Goal: Task Accomplishment & Management: Use online tool/utility

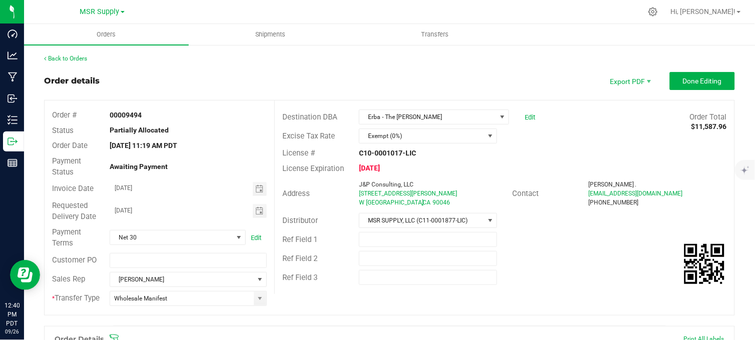
click at [209, 59] on div "Back to Orders" at bounding box center [389, 58] width 691 height 9
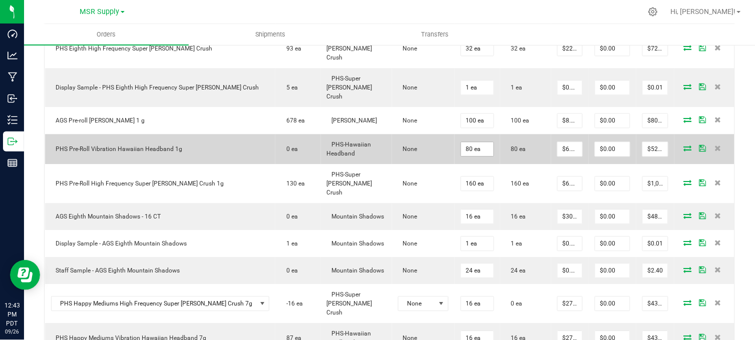
scroll to position [556, 0]
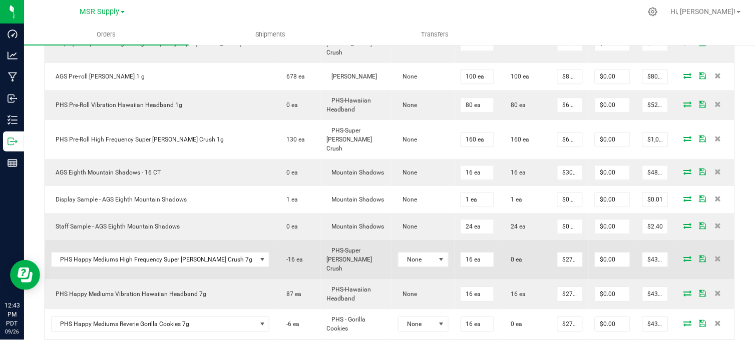
click at [684, 256] on icon at bounding box center [688, 259] width 8 height 6
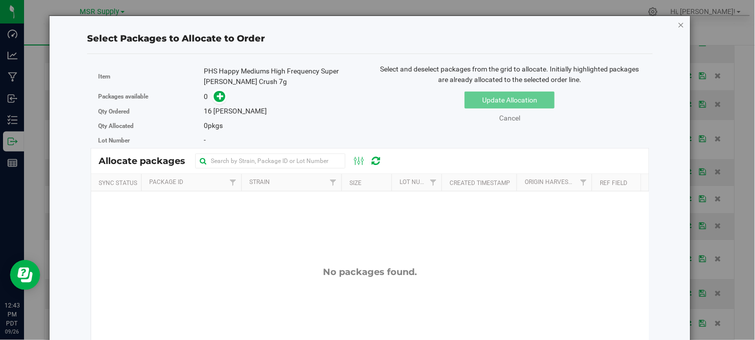
click at [678, 25] on icon "button" at bounding box center [681, 25] width 7 height 12
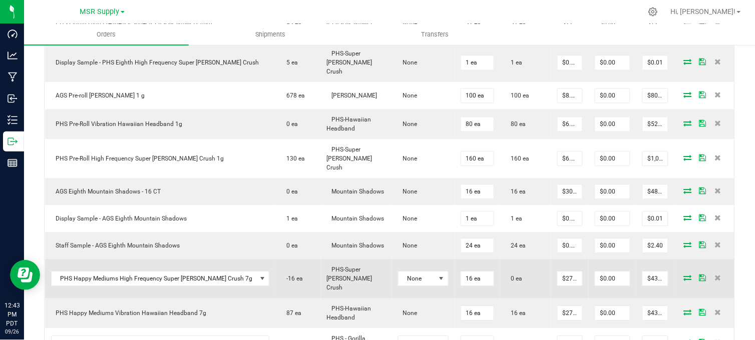
scroll to position [612, 0]
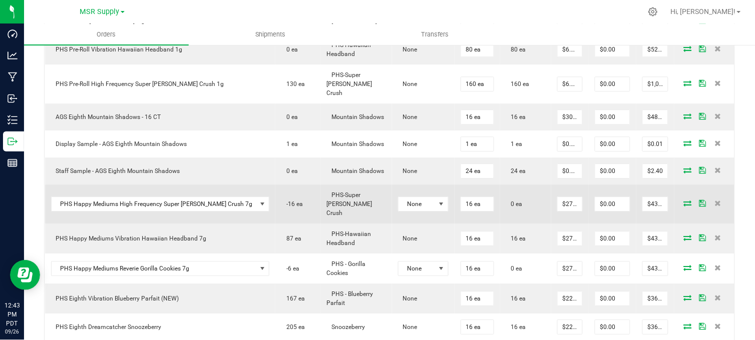
click at [684, 200] on icon at bounding box center [688, 203] width 8 height 6
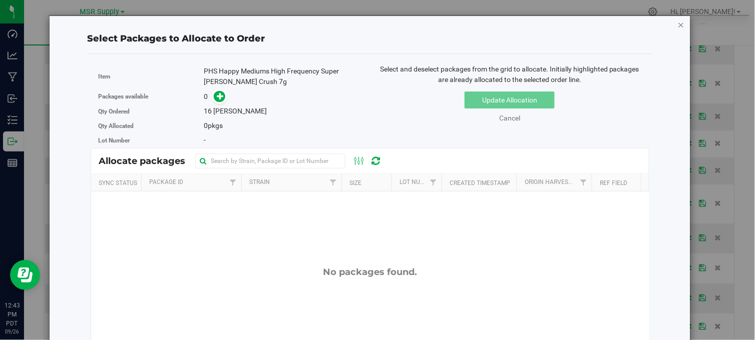
click at [678, 24] on icon "button" at bounding box center [681, 25] width 7 height 12
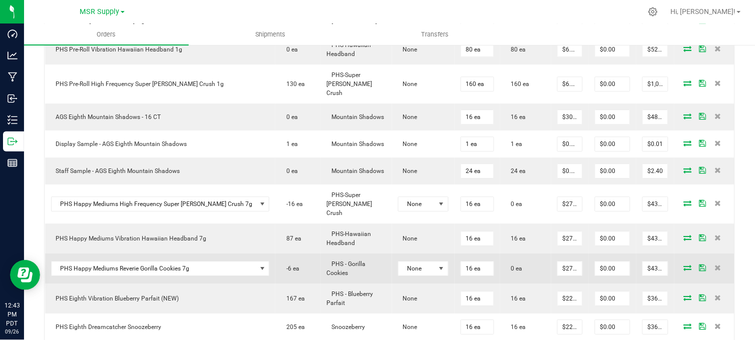
click at [684, 265] on icon at bounding box center [688, 268] width 8 height 6
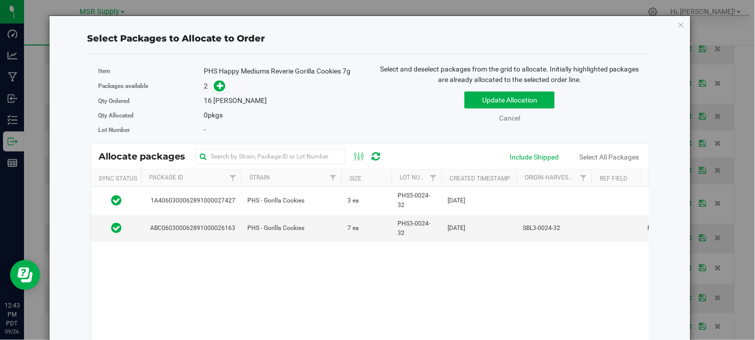
drag, startPoint x: 673, startPoint y: 24, endPoint x: 591, endPoint y: 44, distance: 84.9
click at [678, 26] on icon "button" at bounding box center [681, 25] width 7 height 12
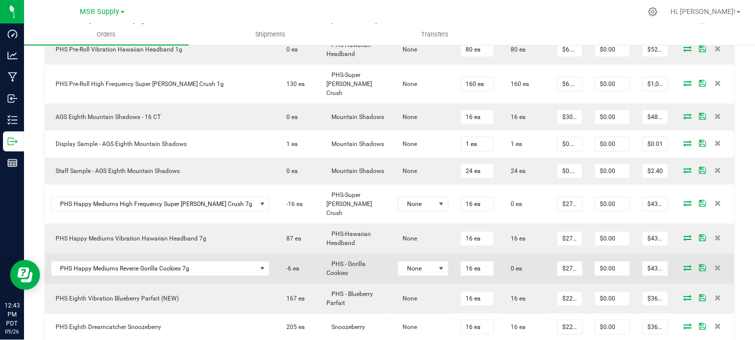
click at [684, 265] on icon at bounding box center [688, 268] width 8 height 6
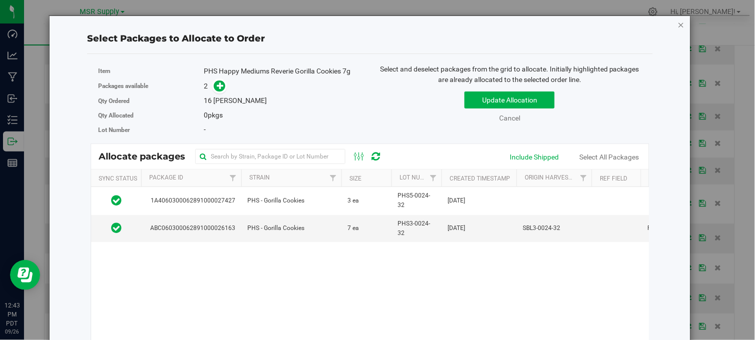
click at [678, 22] on icon "button" at bounding box center [681, 25] width 7 height 12
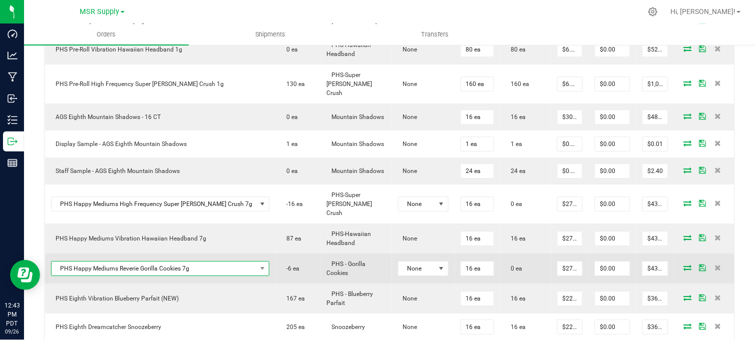
click at [148, 262] on span "PHS Happy Mediums Reverie Gorilla Cookies 7g" at bounding box center [154, 269] width 205 height 14
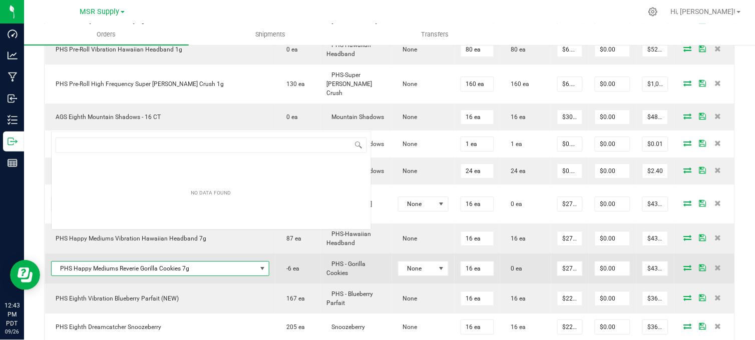
scroll to position [15, 184]
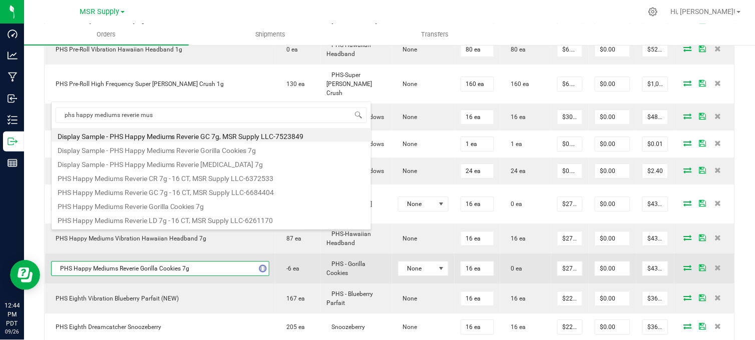
type input "phs happy mediums reverie muse"
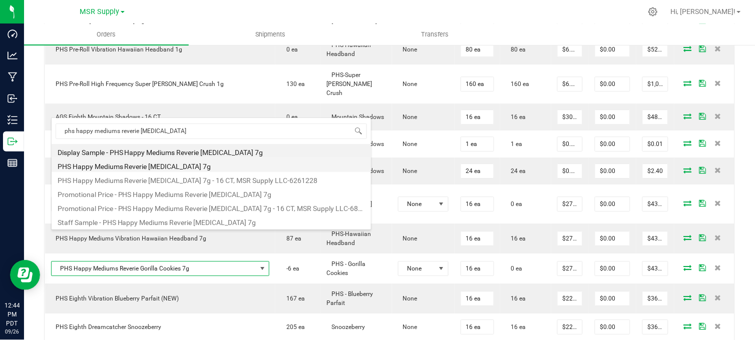
click at [182, 167] on li "PHS Happy Mediums Reverie Muse 7g" at bounding box center [211, 165] width 319 height 14
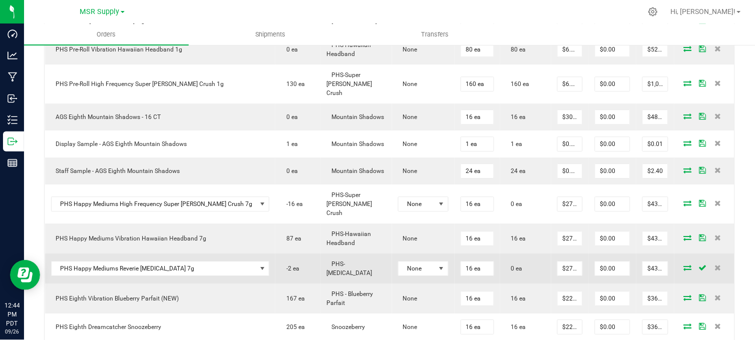
click at [684, 265] on icon at bounding box center [688, 268] width 8 height 6
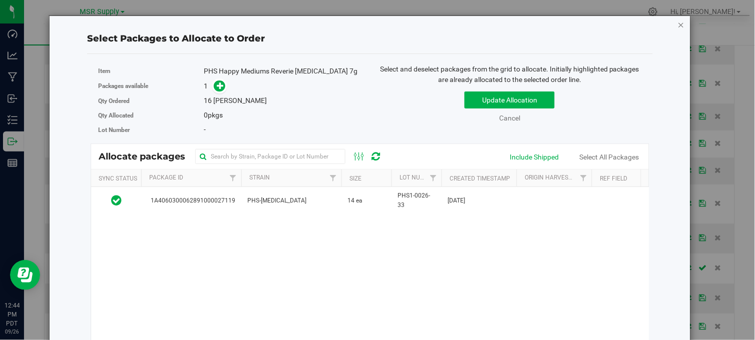
click at [670, 22] on div "Select Packages to Allocate to Order Item PHS Happy Mediums Reverie Muse 7g Pac…" at bounding box center [370, 234] width 626 height 437
click at [678, 25] on icon "button" at bounding box center [681, 25] width 7 height 12
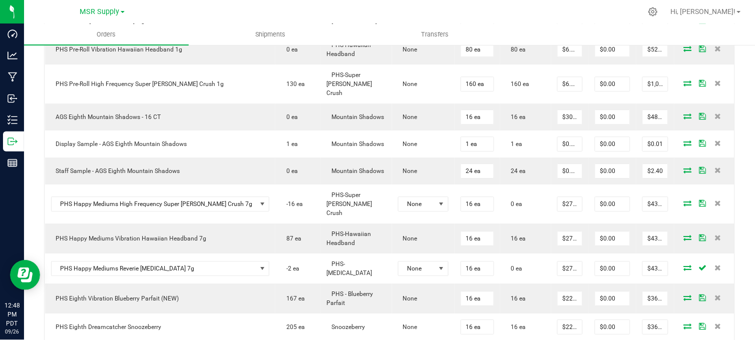
click at [165, 11] on div "MSR Supply" at bounding box center [102, 12] width 146 height 16
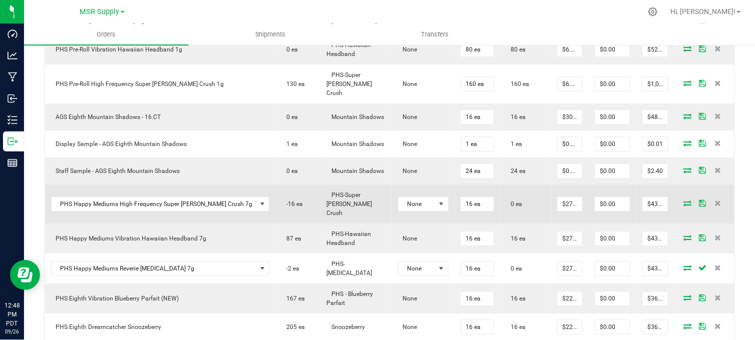
click at [684, 200] on icon at bounding box center [688, 203] width 8 height 6
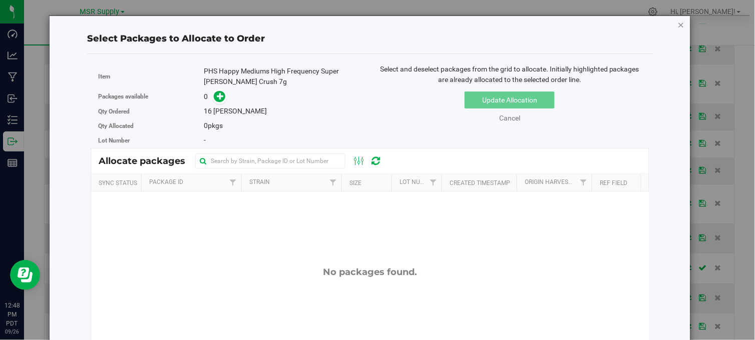
click at [678, 25] on icon "button" at bounding box center [681, 25] width 7 height 12
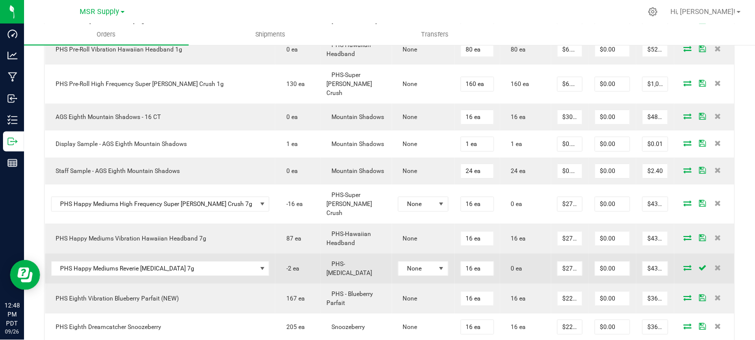
click at [684, 265] on icon at bounding box center [688, 268] width 8 height 6
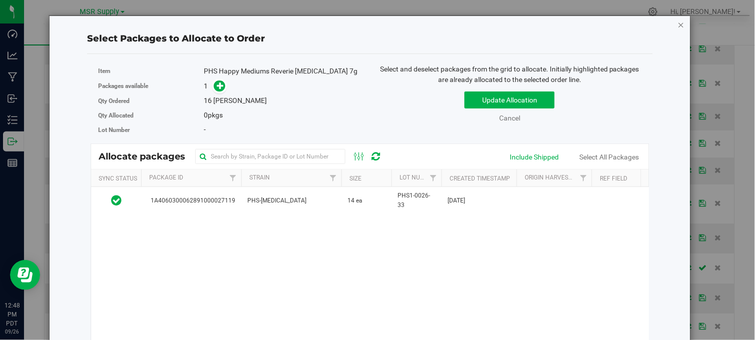
click at [678, 23] on icon "button" at bounding box center [681, 25] width 7 height 12
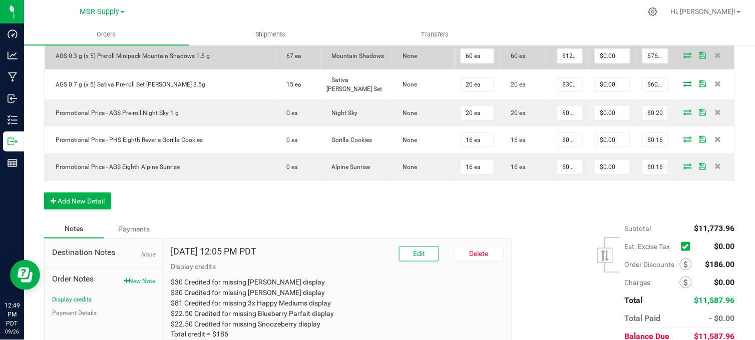
scroll to position [972, 0]
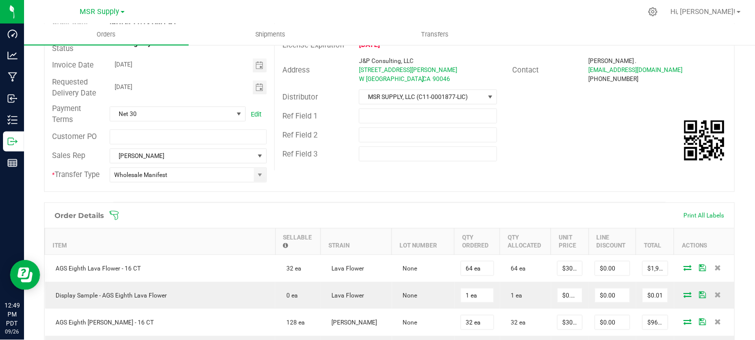
scroll to position [0, 0]
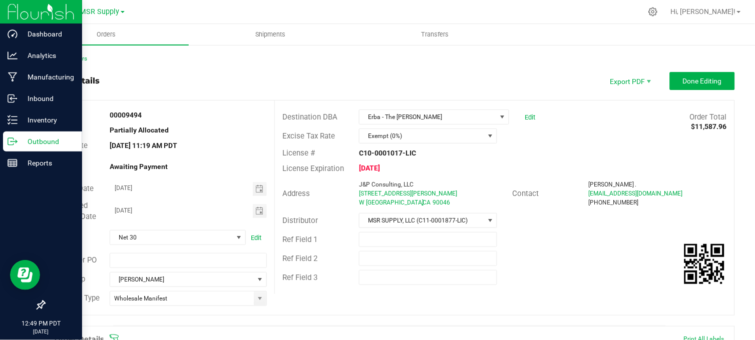
drag, startPoint x: 18, startPoint y: 144, endPoint x: 54, endPoint y: 146, distance: 36.1
click at [19, 143] on p "Outbound" at bounding box center [48, 142] width 60 height 12
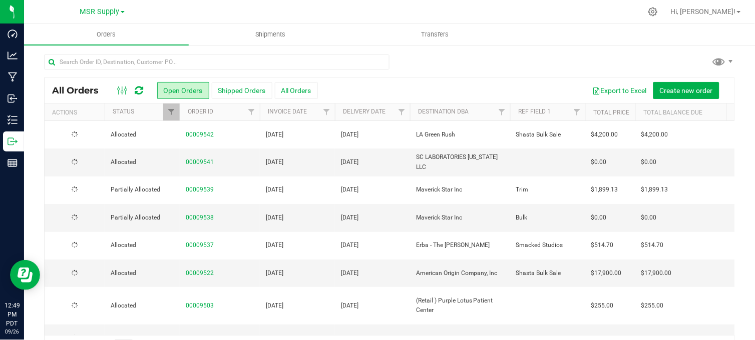
click at [530, 68] on div at bounding box center [389, 66] width 691 height 23
click at [417, 69] on div at bounding box center [389, 66] width 691 height 23
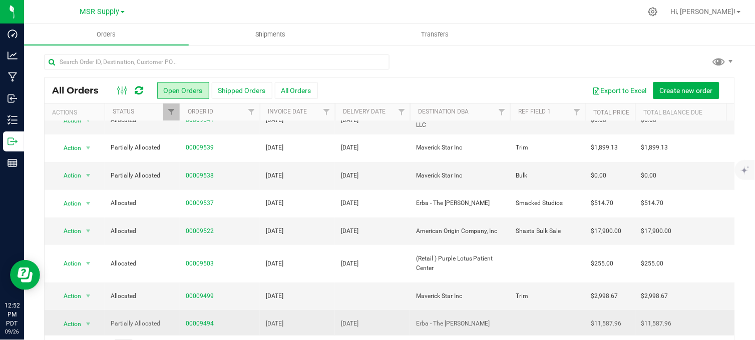
scroll to position [111, 0]
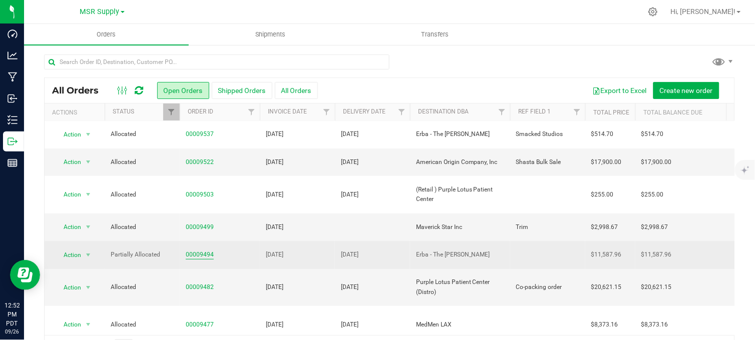
click at [186, 250] on link "00009494" at bounding box center [200, 255] width 28 height 10
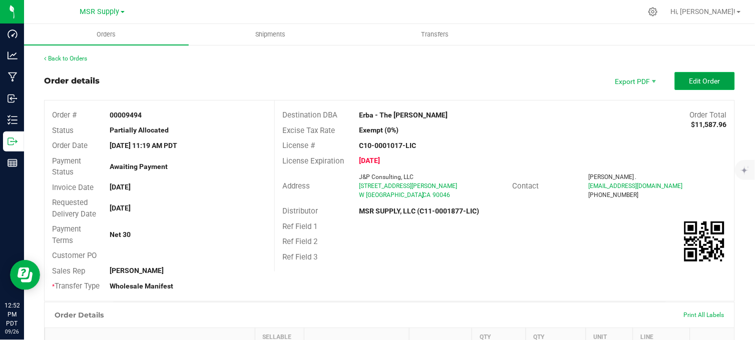
click at [678, 76] on button "Edit Order" at bounding box center [705, 81] width 60 height 18
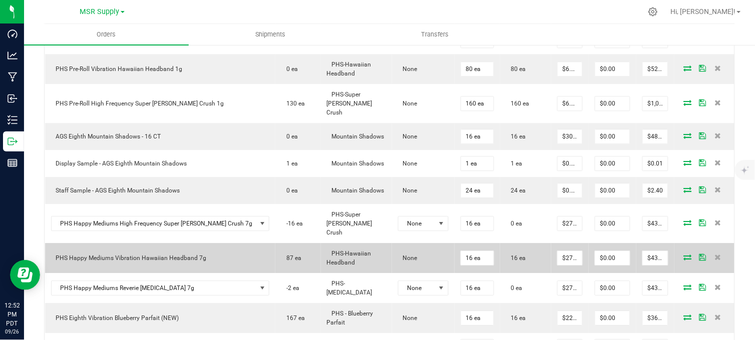
scroll to position [612, 0]
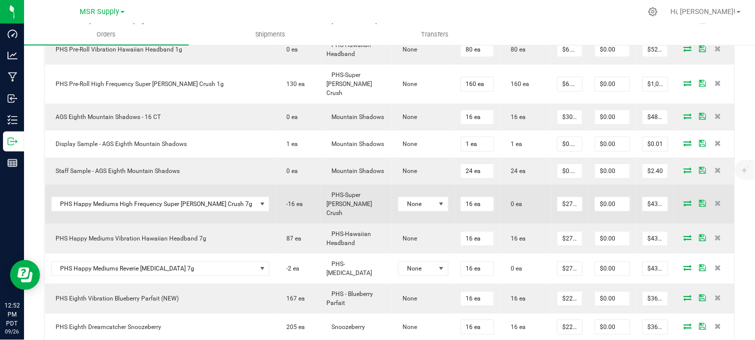
click at [684, 200] on icon at bounding box center [688, 203] width 8 height 6
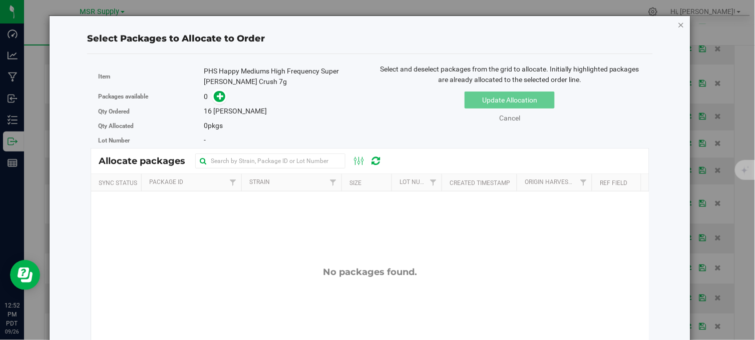
click at [678, 24] on icon "button" at bounding box center [681, 25] width 7 height 12
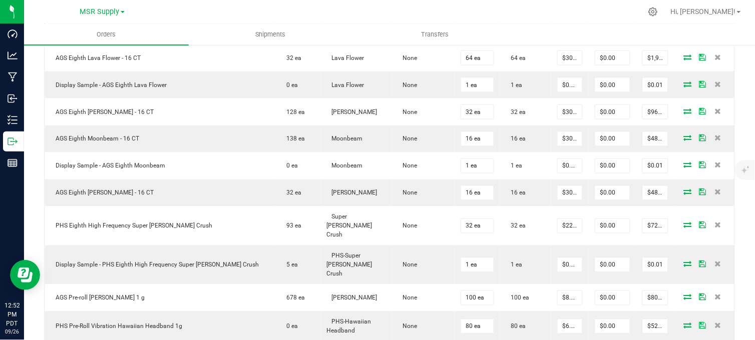
scroll to position [222, 0]
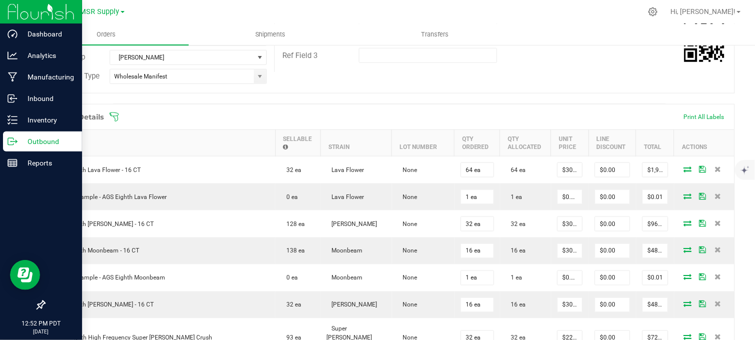
click at [13, 140] on icon at bounding box center [13, 142] width 10 height 10
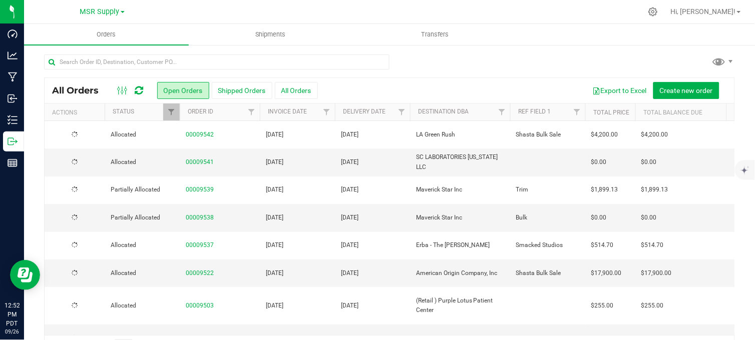
click at [458, 69] on div at bounding box center [389, 66] width 691 height 23
click at [499, 63] on div at bounding box center [389, 66] width 691 height 23
click at [447, 64] on div at bounding box center [389, 66] width 691 height 23
click at [209, 14] on div at bounding box center [410, 12] width 463 height 20
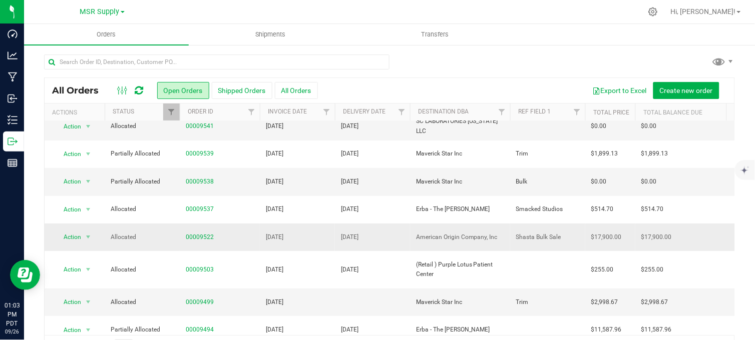
scroll to position [56, 0]
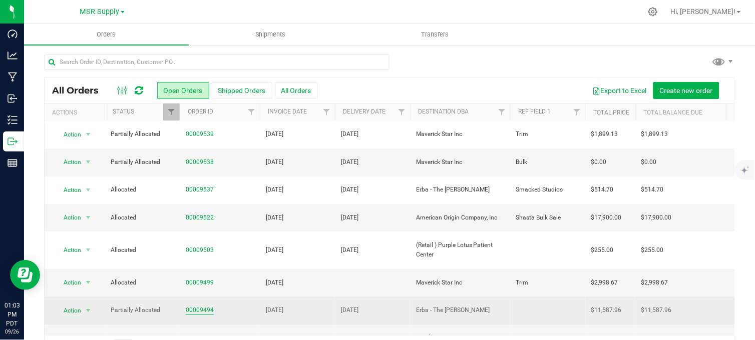
click at [199, 306] on link "00009494" at bounding box center [200, 311] width 28 height 10
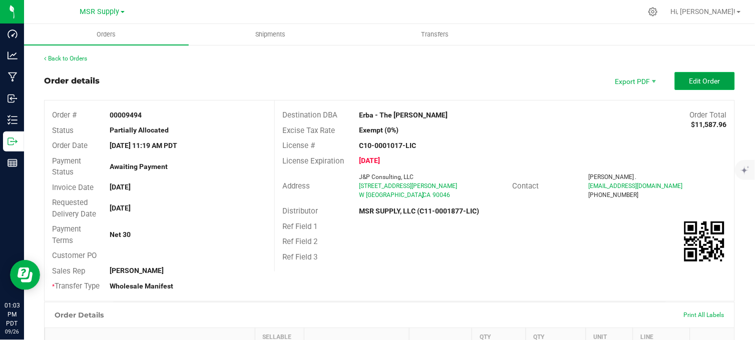
click at [700, 82] on span "Edit Order" at bounding box center [704, 81] width 31 height 8
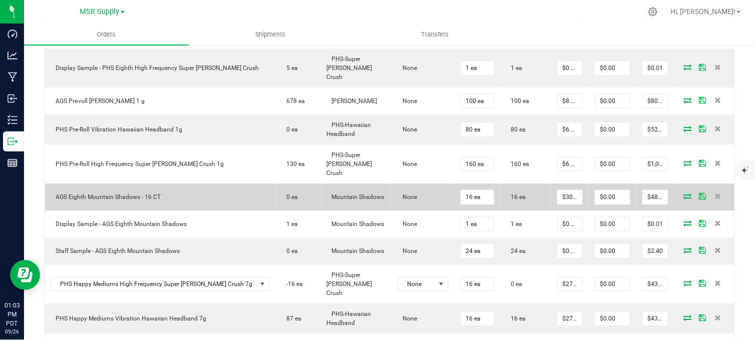
scroll to position [556, 0]
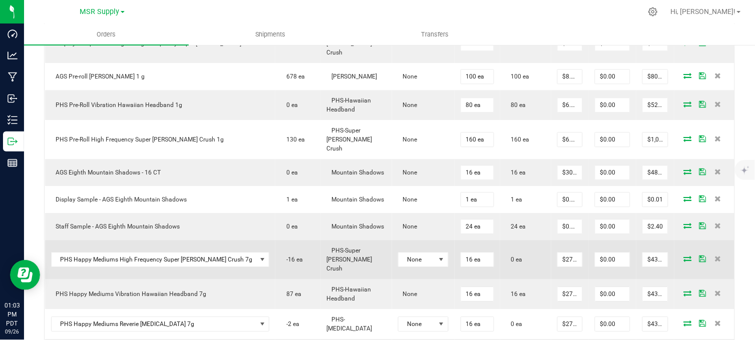
click at [684, 256] on icon at bounding box center [688, 259] width 8 height 6
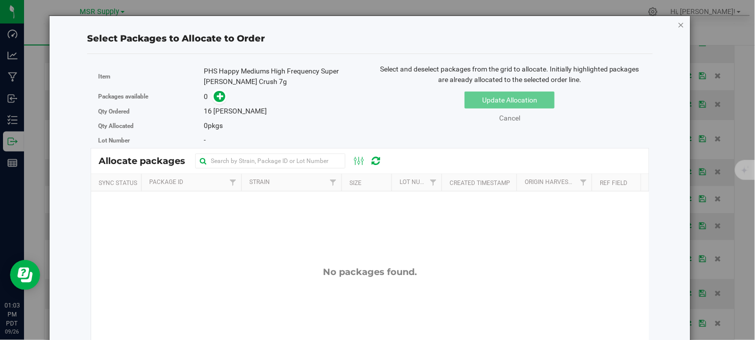
click at [678, 21] on icon "button" at bounding box center [681, 25] width 7 height 12
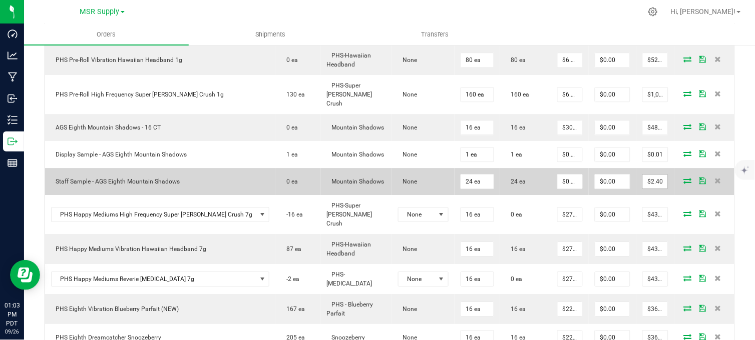
scroll to position [667, 0]
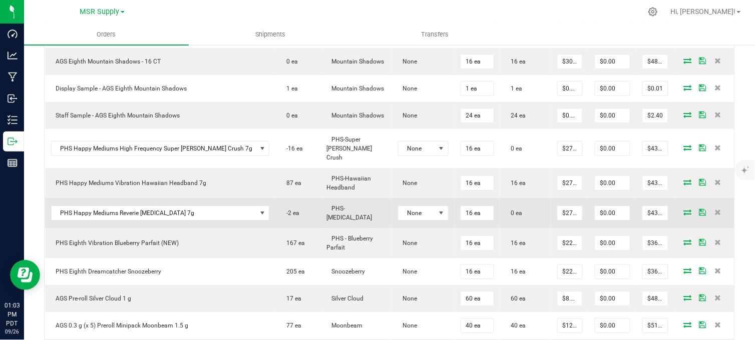
click at [684, 209] on icon at bounding box center [688, 212] width 8 height 6
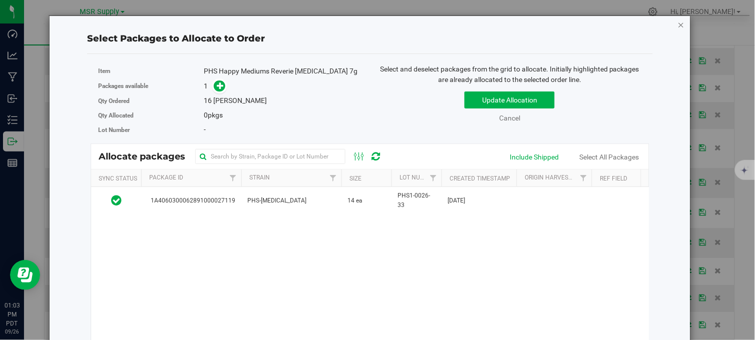
click at [678, 26] on icon "button" at bounding box center [681, 25] width 7 height 12
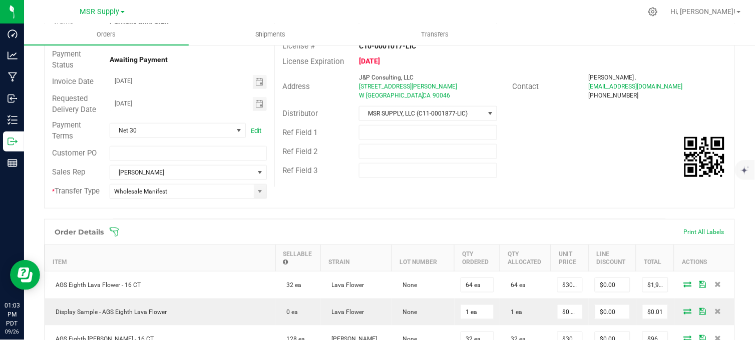
scroll to position [0, 0]
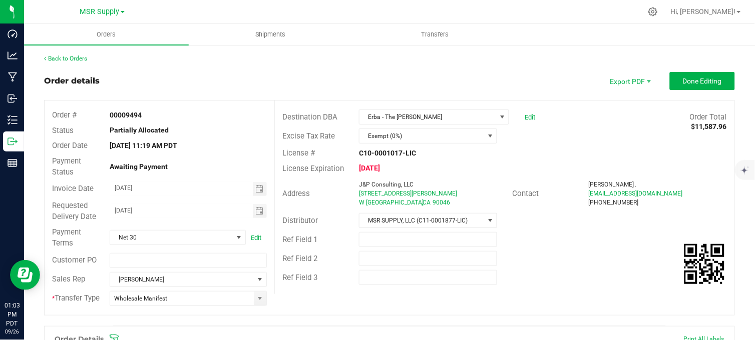
click at [216, 78] on div "Order details Export PDF Done Editing" at bounding box center [389, 81] width 691 height 18
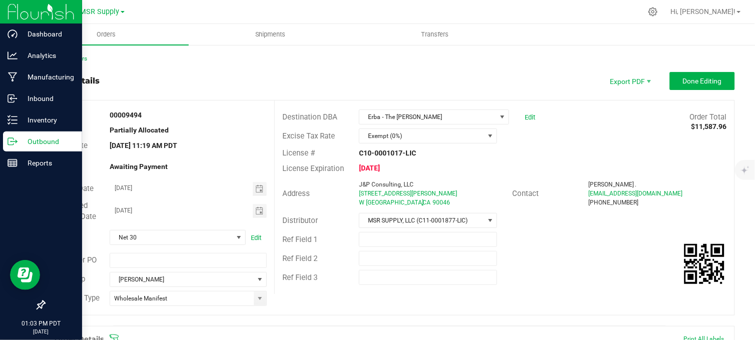
drag, startPoint x: 15, startPoint y: 141, endPoint x: 34, endPoint y: 137, distance: 19.3
click at [16, 141] on icon at bounding box center [13, 142] width 10 height 10
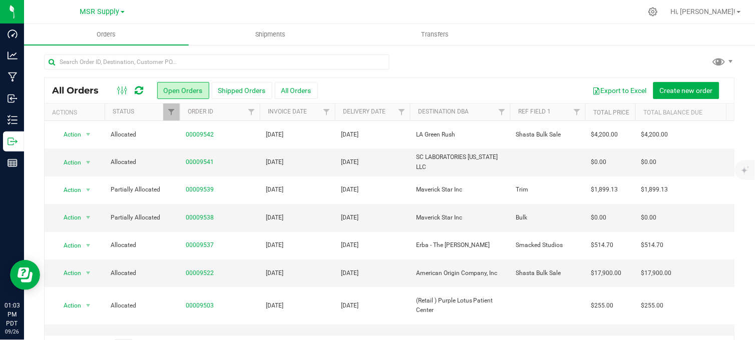
click at [405, 59] on div at bounding box center [389, 66] width 691 height 23
drag, startPoint x: 191, startPoint y: 1, endPoint x: 270, endPoint y: 92, distance: 121.0
click at [191, 3] on div at bounding box center [410, 12] width 463 height 20
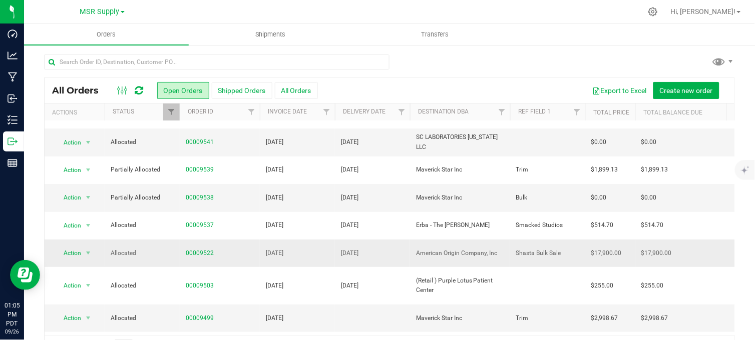
scroll to position [56, 0]
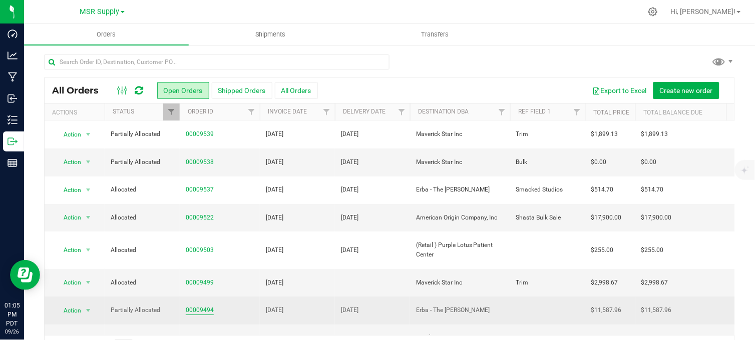
click at [209, 306] on link "00009494" at bounding box center [200, 311] width 28 height 10
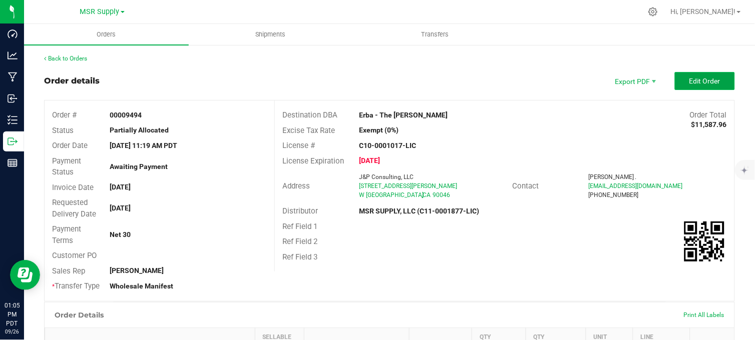
click at [682, 89] on button "Edit Order" at bounding box center [705, 81] width 60 height 18
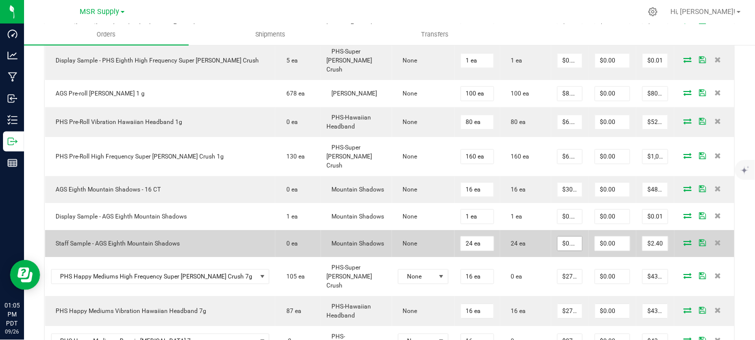
scroll to position [556, 0]
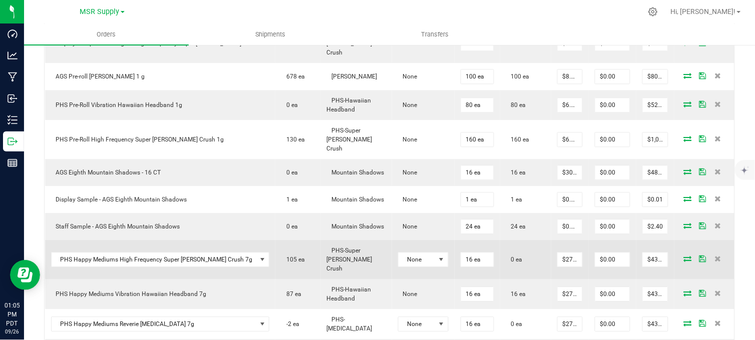
click at [684, 256] on icon at bounding box center [688, 259] width 8 height 6
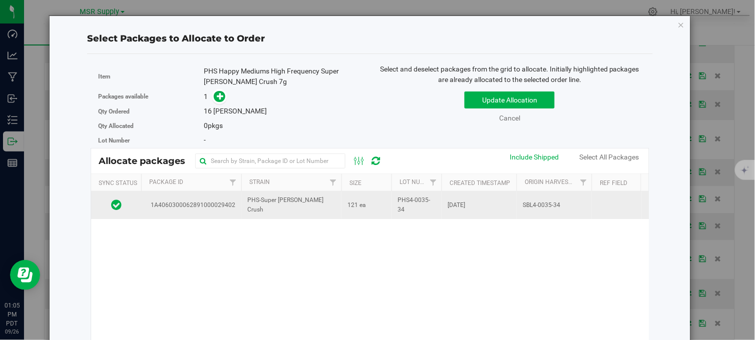
click at [344, 201] on td "121 ea" at bounding box center [366, 205] width 50 height 27
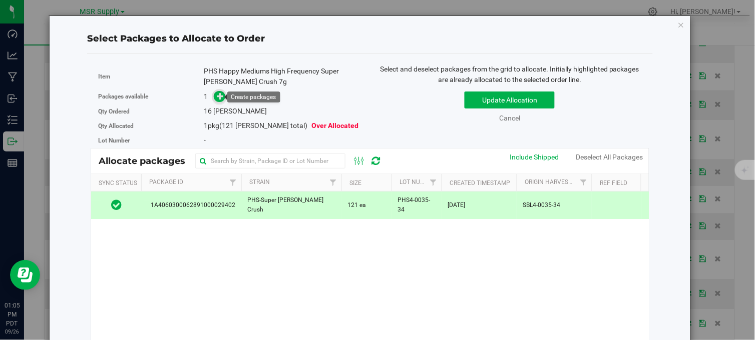
click at [218, 97] on icon at bounding box center [220, 96] width 7 height 7
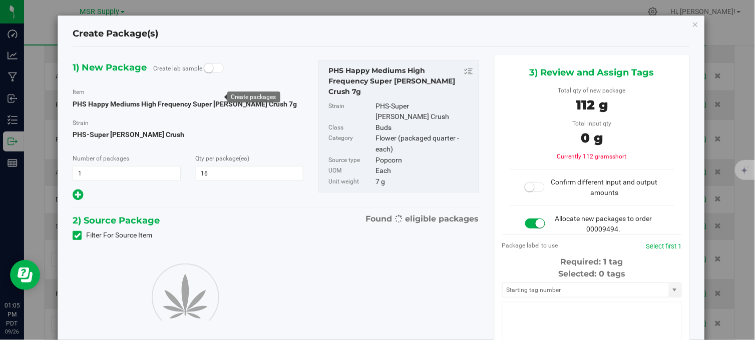
type input "16"
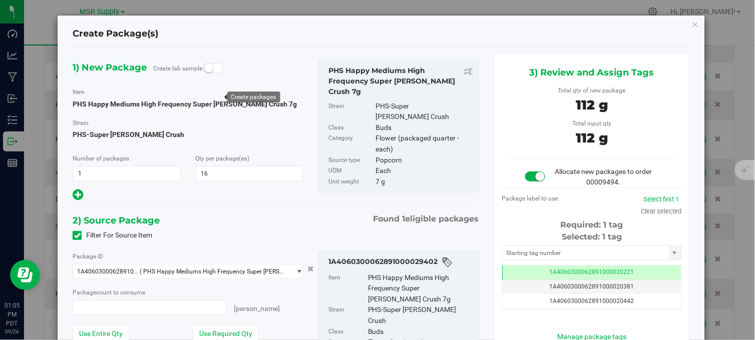
type input "16 ea"
click at [527, 251] on input "text" at bounding box center [586, 253] width 166 height 14
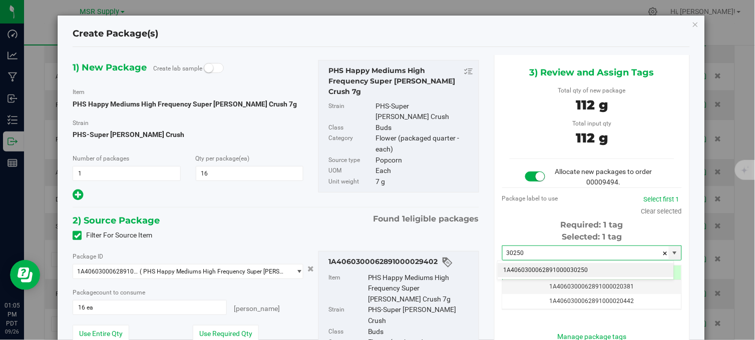
click at [532, 271] on li "1A4060300062891000030250" at bounding box center [586, 270] width 176 height 15
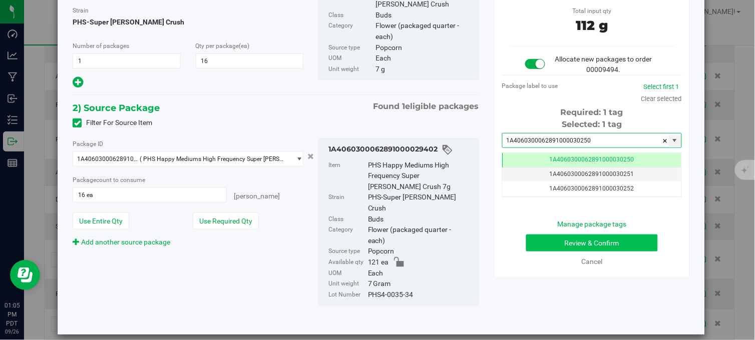
type input "1A4060300062891000030250"
click at [569, 246] on button "Review & Confirm" at bounding box center [592, 243] width 132 height 17
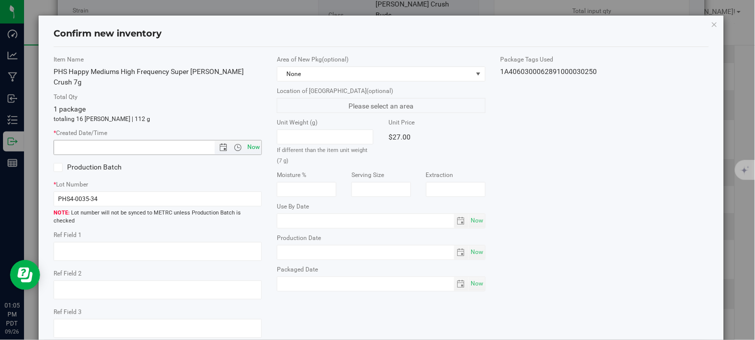
click at [249, 140] on span "Now" at bounding box center [253, 147] width 17 height 15
type input "9/26/2025 1:05 PM"
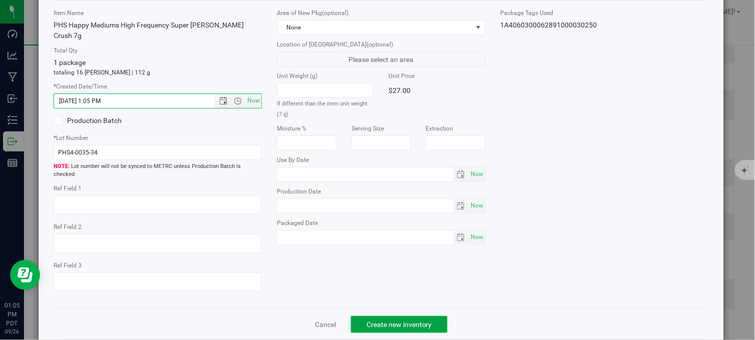
click at [375, 321] on span "Create new inventory" at bounding box center [399, 325] width 66 height 8
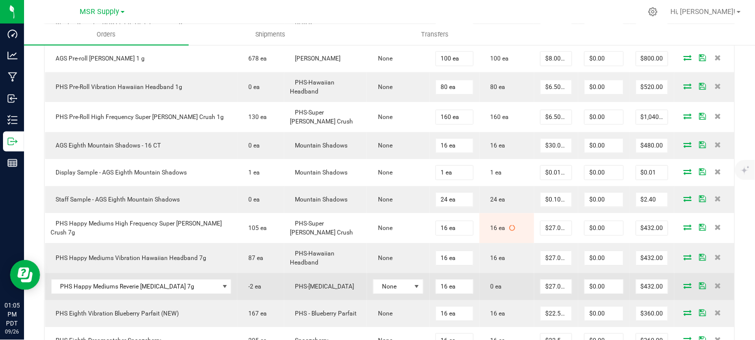
click at [684, 289] on icon at bounding box center [688, 286] width 8 height 6
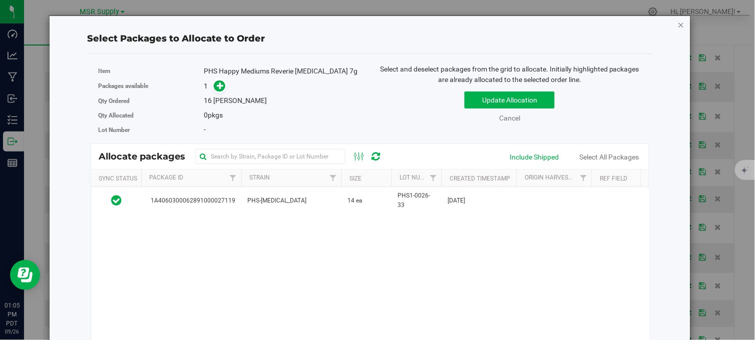
click at [678, 26] on icon "button" at bounding box center [681, 25] width 7 height 12
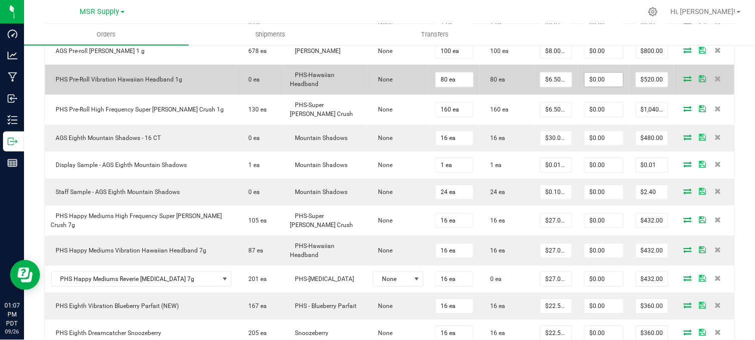
scroll to position [667, 0]
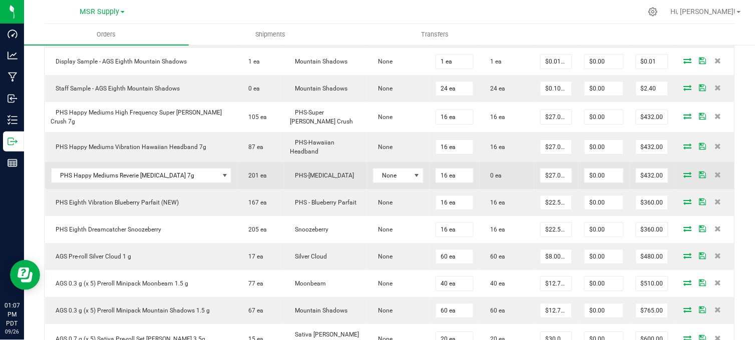
click at [684, 178] on icon at bounding box center [688, 175] width 8 height 6
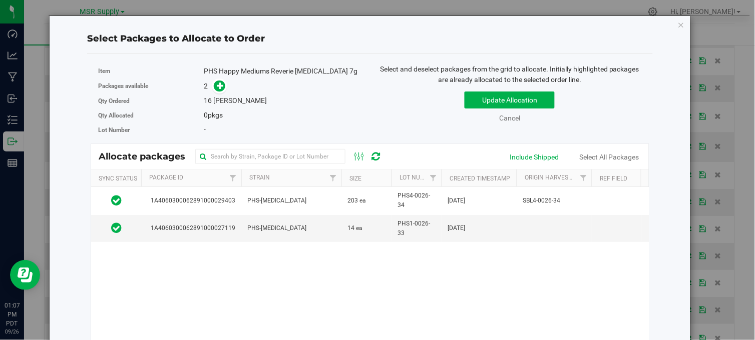
drag, startPoint x: 319, startPoint y: 198, endPoint x: 297, endPoint y: 181, distance: 28.5
click at [319, 198] on td "PHS-[MEDICAL_DATA]" at bounding box center [291, 201] width 100 height 28
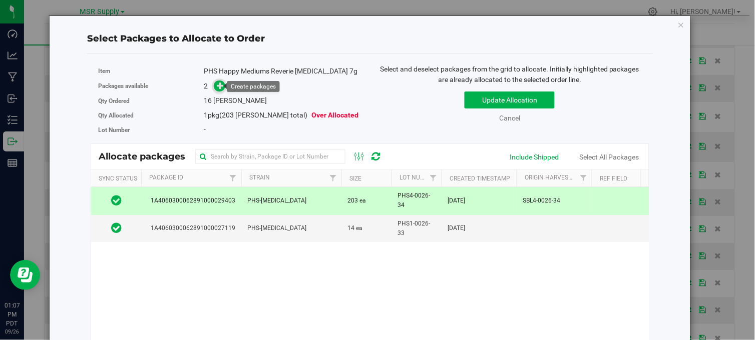
click at [214, 86] on span at bounding box center [220, 87] width 12 height 12
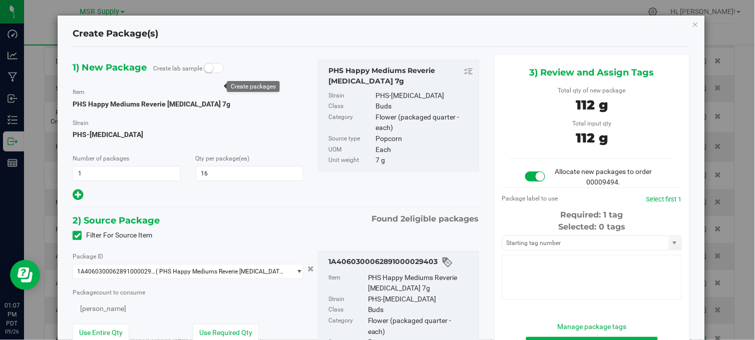
type input "16"
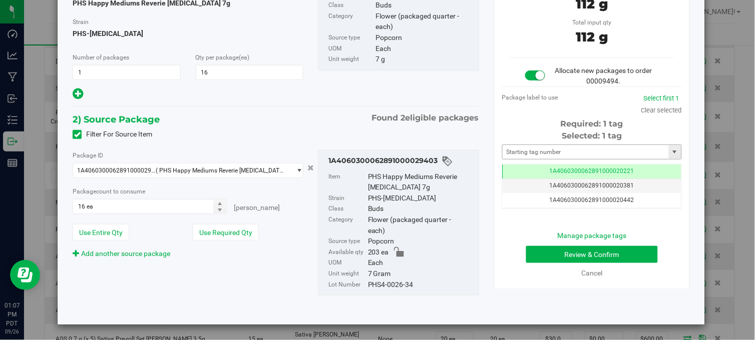
click at [542, 146] on div "Selected: 1 tag Tag 1A4060300062891000020221 1A4060300062891000020381 1A4060300…" at bounding box center [592, 169] width 180 height 79
click at [541, 151] on input "text" at bounding box center [586, 152] width 166 height 14
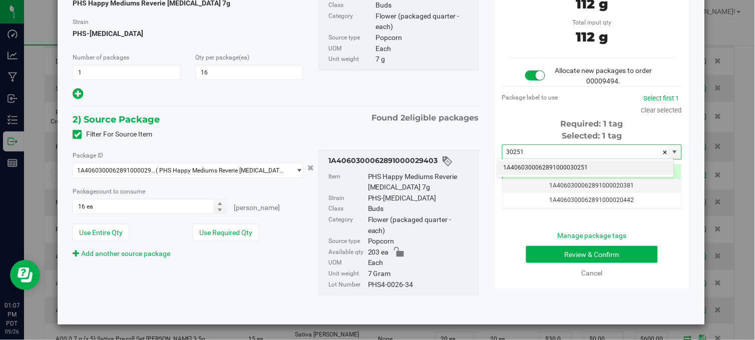
click at [523, 168] on li "1A4060300062891000030251" at bounding box center [586, 168] width 176 height 15
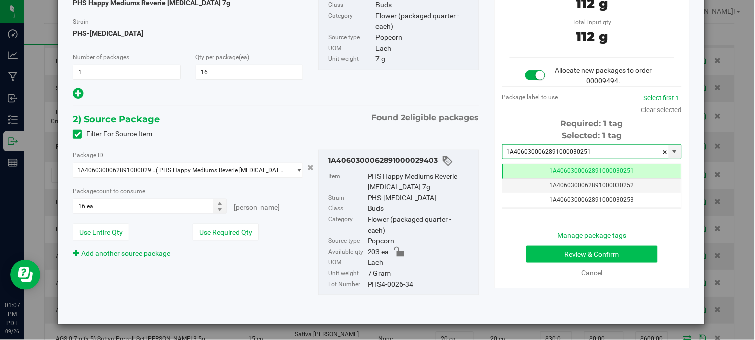
type input "1A4060300062891000030251"
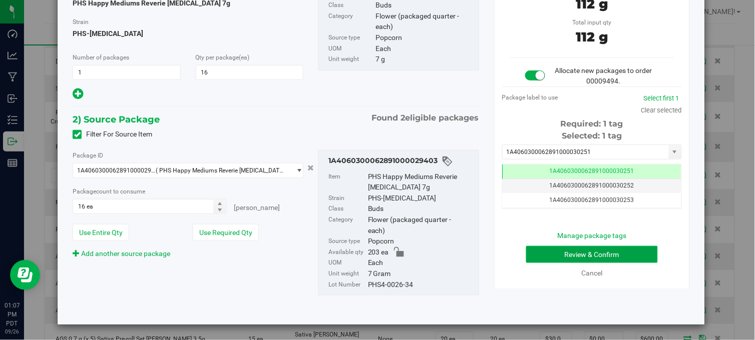
click at [573, 256] on button "Review & Confirm" at bounding box center [592, 254] width 132 height 17
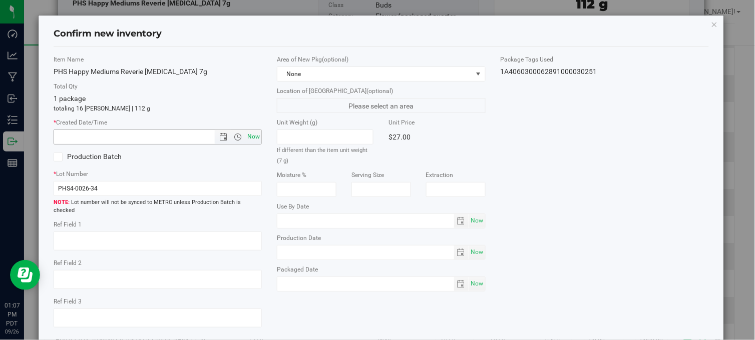
click at [247, 137] on span "Now" at bounding box center [253, 137] width 17 height 15
type input "9/26/2025 1:07 PM"
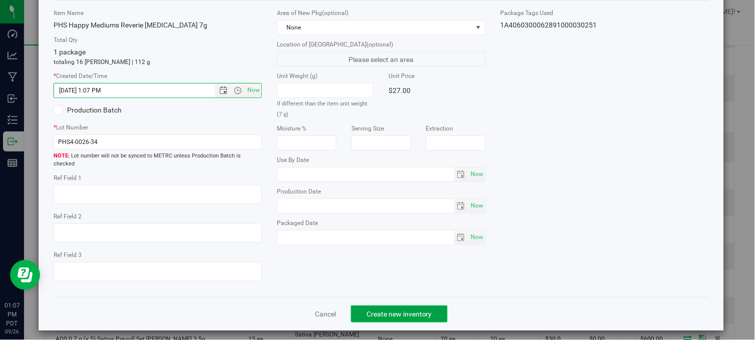
click at [399, 310] on span "Create new inventory" at bounding box center [399, 314] width 66 height 8
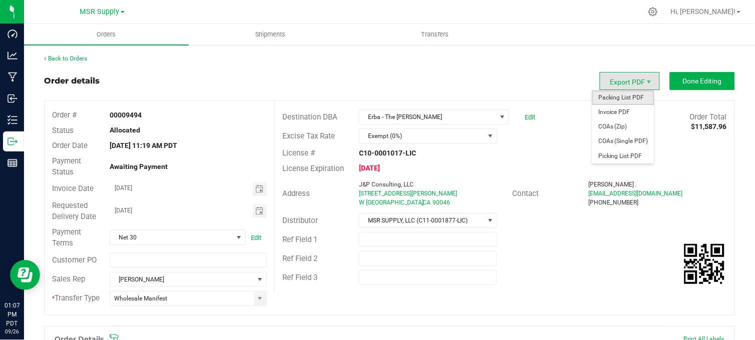
click at [633, 96] on span "Packing List PDF" at bounding box center [623, 98] width 62 height 15
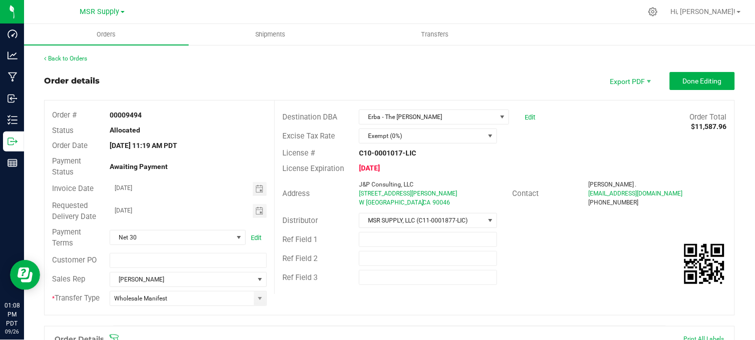
click at [320, 58] on div "Back to Orders" at bounding box center [389, 58] width 691 height 9
click at [365, 72] on div "Order details Export PDF Done Editing" at bounding box center [389, 81] width 691 height 18
drag, startPoint x: 689, startPoint y: 83, endPoint x: 527, endPoint y: 179, distance: 189.0
click at [689, 83] on span "Done Editing" at bounding box center [702, 81] width 39 height 8
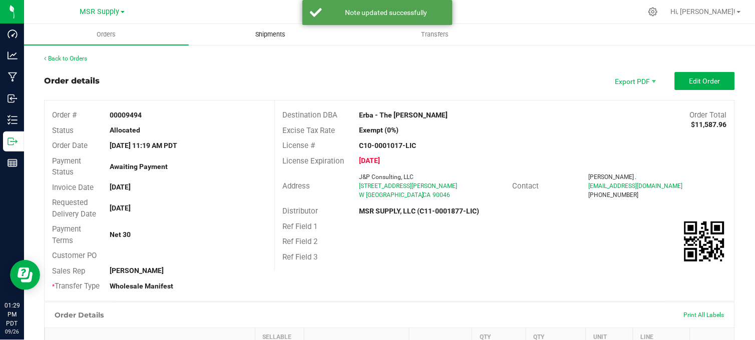
click at [265, 36] on span "Shipments" at bounding box center [270, 34] width 57 height 9
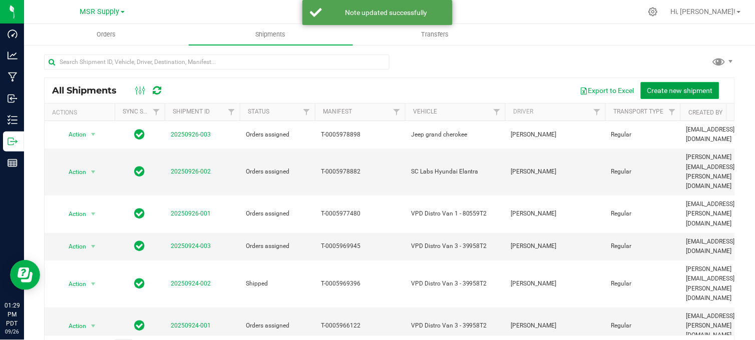
click at [675, 94] on span "Create new shipment" at bounding box center [680, 91] width 66 height 8
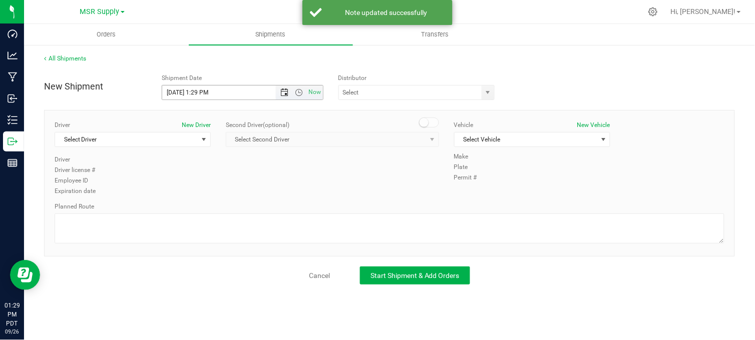
click at [286, 92] on span "Open the date view" at bounding box center [284, 93] width 8 height 8
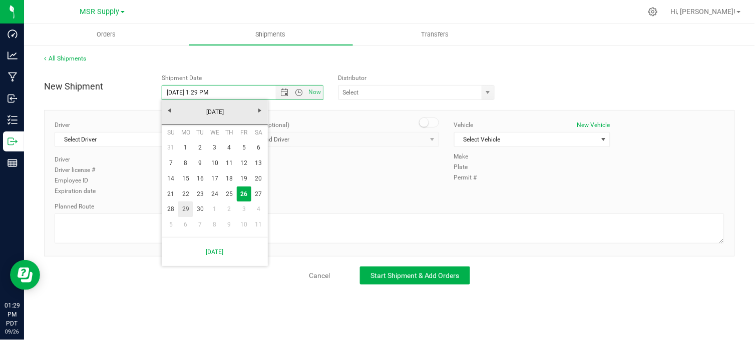
click at [184, 209] on link "29" at bounding box center [185, 210] width 15 height 16
type input "9/29/2025 1:29 PM"
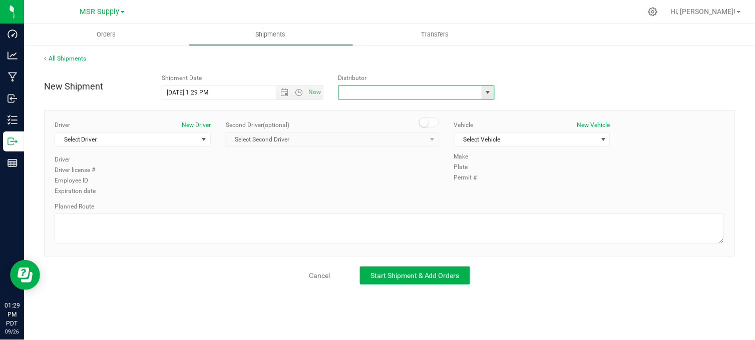
click at [414, 93] on input "text" at bounding box center [408, 93] width 139 height 14
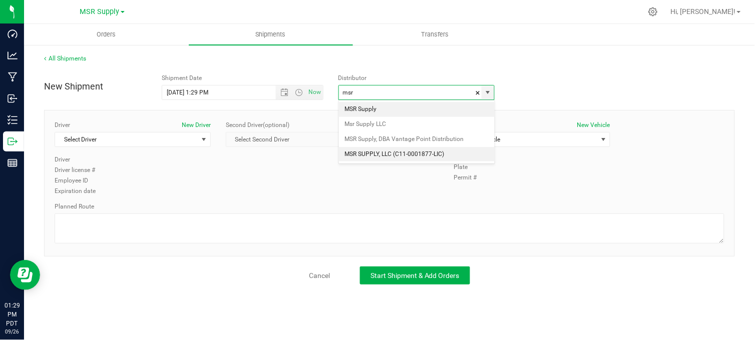
drag, startPoint x: 380, startPoint y: 153, endPoint x: 241, endPoint y: 158, distance: 139.3
click at [379, 153] on li "MSR SUPPLY, LLC (C11-0001877-LIC)" at bounding box center [417, 154] width 156 height 15
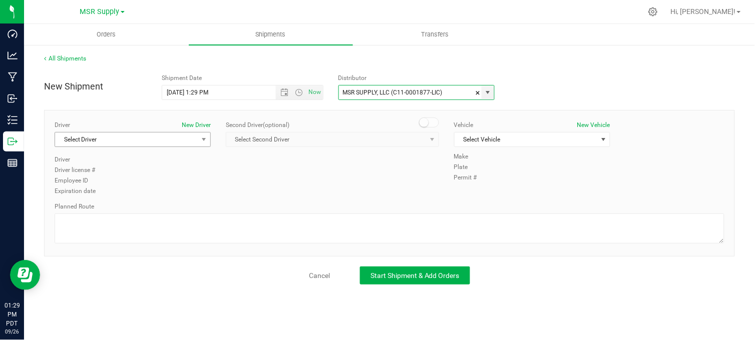
type input "MSR SUPPLY, LLC (C11-0001877-LIC)"
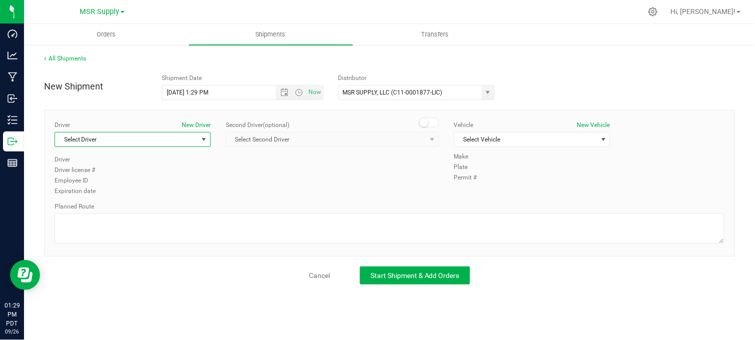
click at [117, 139] on span "Select Driver" at bounding box center [126, 140] width 143 height 14
click at [151, 183] on li "Craig Herrera" at bounding box center [132, 181] width 155 height 15
type input "cr"
click at [507, 136] on span "Select Vehicle" at bounding box center [526, 140] width 143 height 14
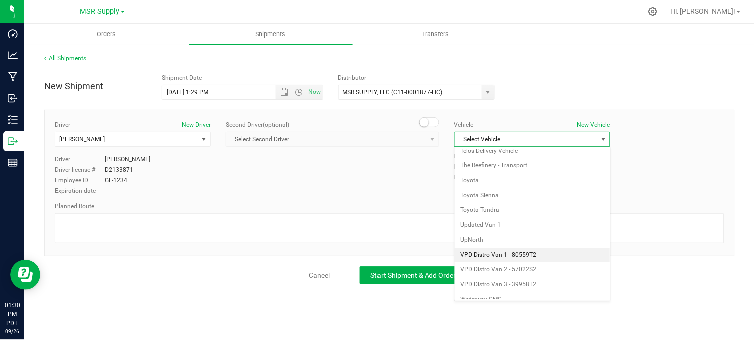
scroll to position [1826, 0]
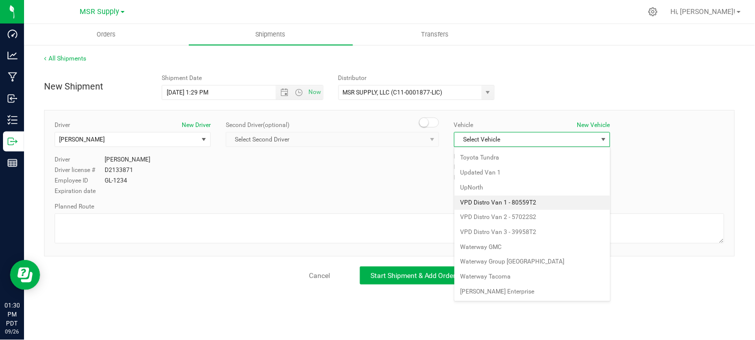
click at [531, 201] on li "VPD Distro Van 1 - 80559T2" at bounding box center [532, 203] width 155 height 15
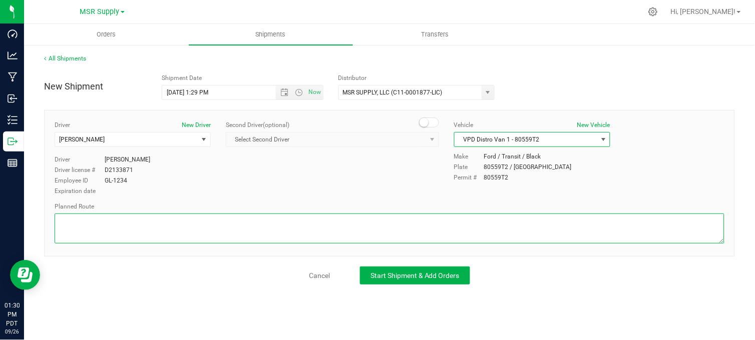
click at [447, 229] on textarea at bounding box center [390, 229] width 670 height 30
click at [311, 225] on textarea at bounding box center [390, 229] width 670 height 30
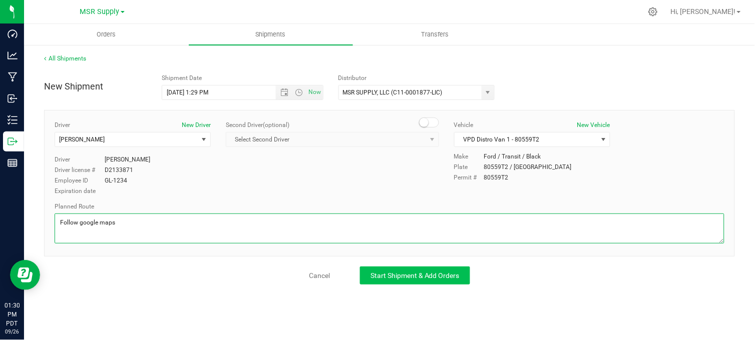
type textarea "Follow google maps"
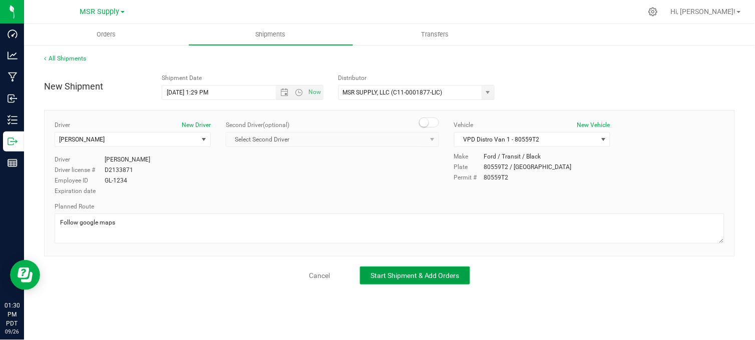
click at [394, 277] on span "Start Shipment & Add Orders" at bounding box center [414, 276] width 89 height 8
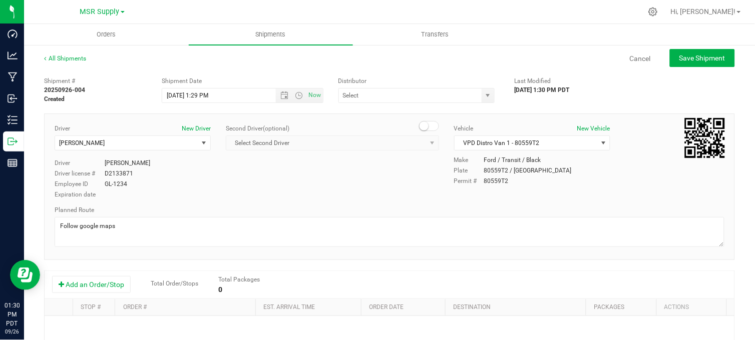
type input "MSR SUPPLY, LLC (C11-0001877-LIC)"
click at [352, 176] on div "Driver New Driver Craig Herrera Select Driver John Chickillo Rolie Gonzalez Mar…" at bounding box center [389, 162] width 685 height 77
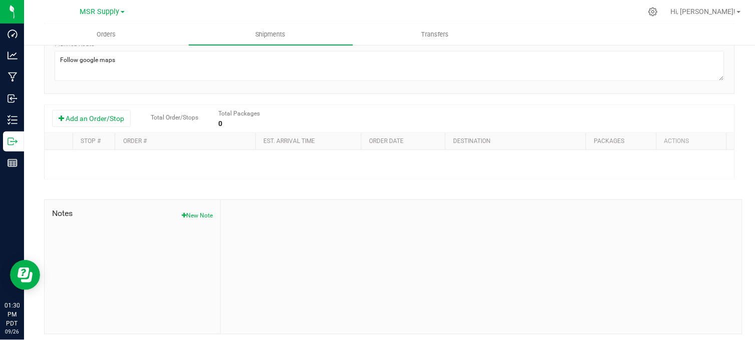
scroll to position [167, 0]
click at [94, 122] on button "Add an Order/Stop" at bounding box center [91, 118] width 79 height 17
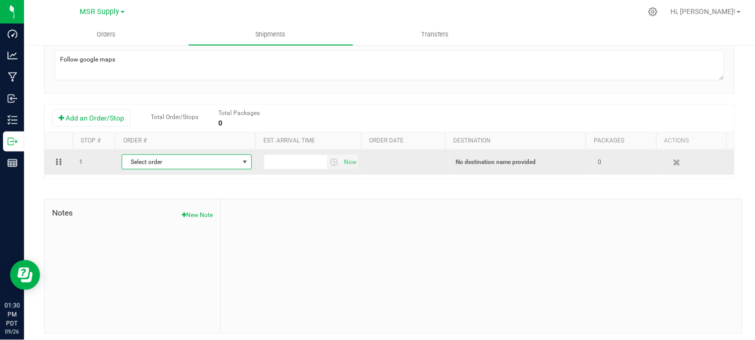
click at [173, 167] on span "Select order" at bounding box center [180, 162] width 117 height 14
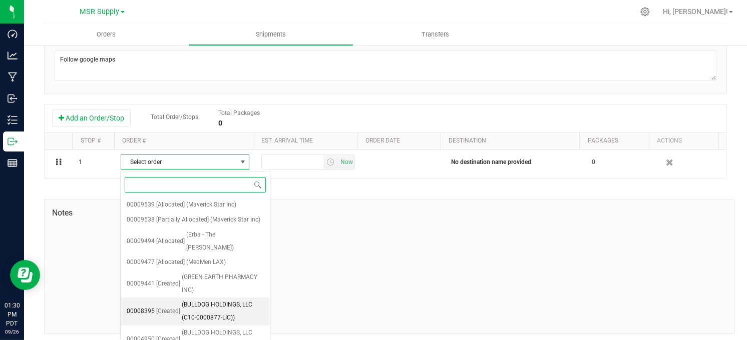
click at [216, 299] on span "(BULLDOG HOLDINGS, LLC (C10-0000877-LIC))" at bounding box center [223, 312] width 82 height 26
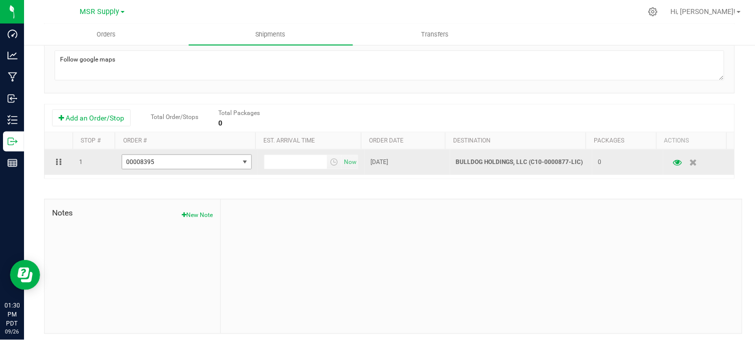
click at [229, 163] on span "00008395" at bounding box center [180, 162] width 117 height 14
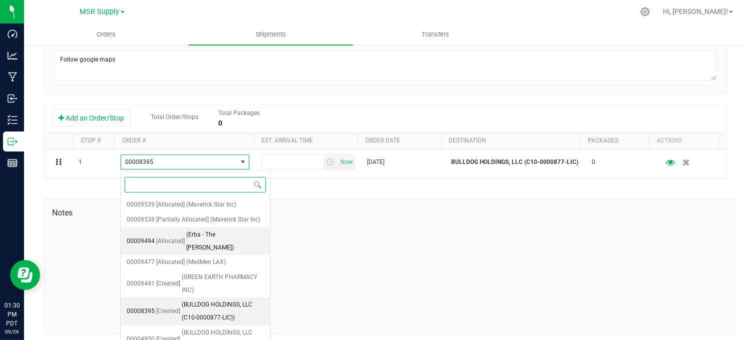
click at [227, 235] on span "(Erba - The Woods)" at bounding box center [225, 242] width 78 height 26
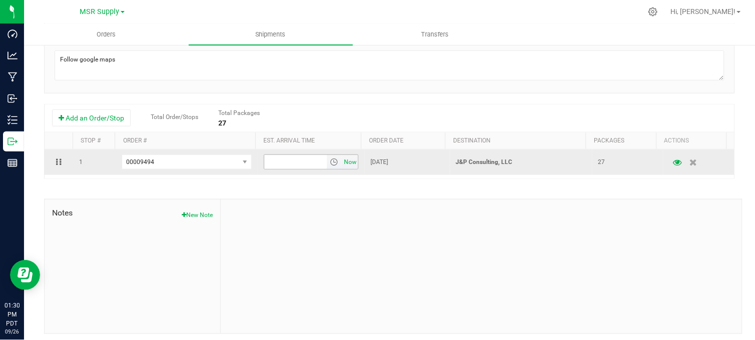
click at [342, 162] on span "Now" at bounding box center [350, 162] width 17 height 15
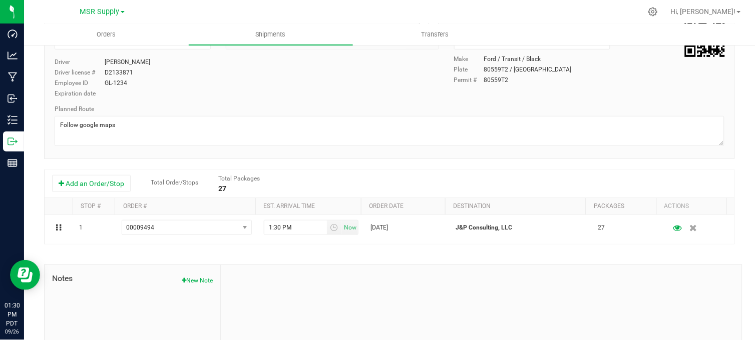
scroll to position [0, 0]
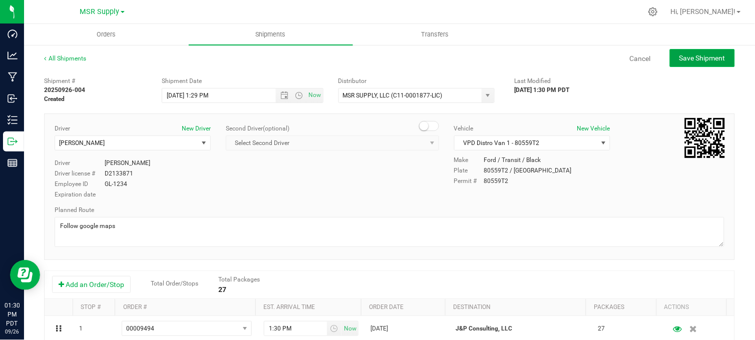
click at [682, 63] on button "Save Shipment" at bounding box center [702, 58] width 65 height 18
type input "9/29/2025 8:29 PM"
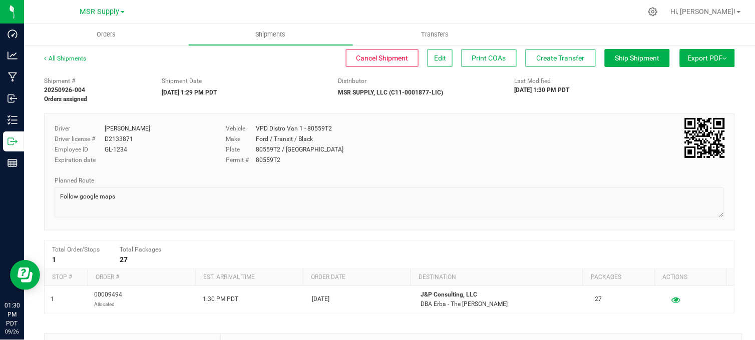
click at [257, 86] on div "Shipment Date 09/29/2025 1:29 PM PDT" at bounding box center [242, 87] width 177 height 21
drag, startPoint x: 544, startPoint y: 59, endPoint x: 550, endPoint y: 62, distance: 6.5
click at [544, 59] on span "Create Transfer" at bounding box center [561, 58] width 48 height 8
